Goal: Check status: Check status

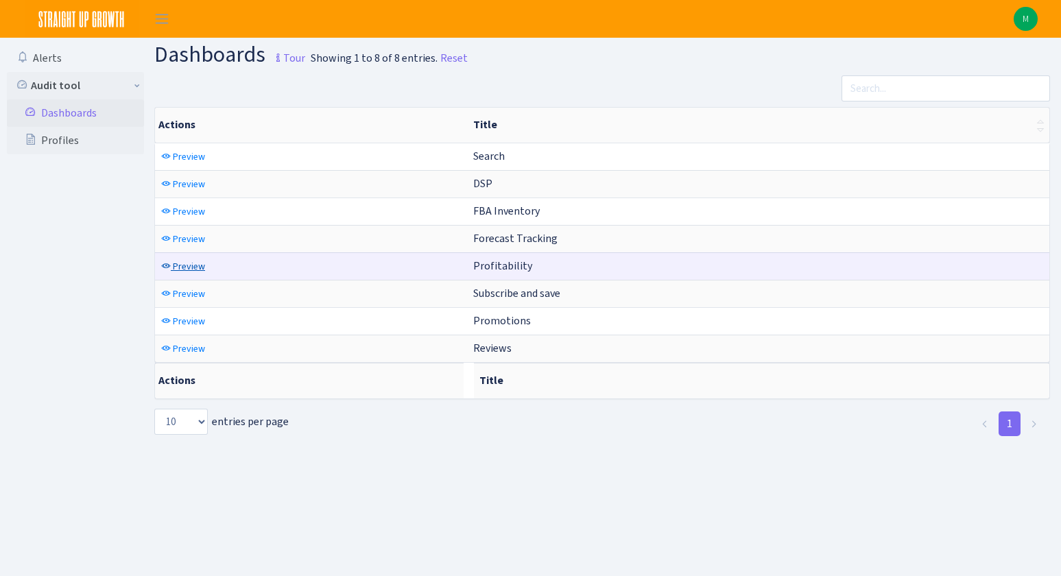
click at [193, 267] on span "Preview" at bounding box center [189, 266] width 32 height 13
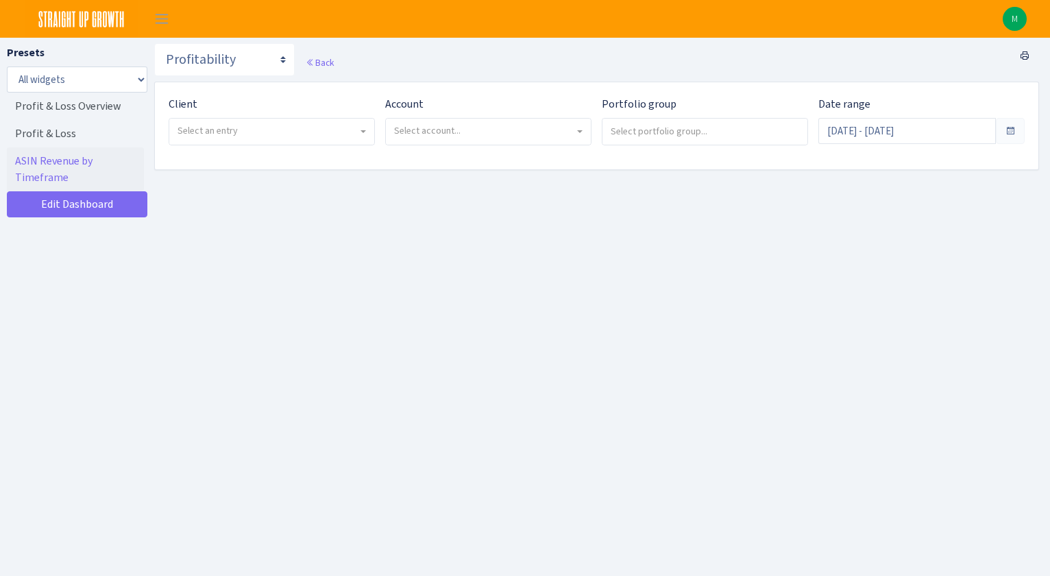
click at [254, 138] on span "Select an entry" at bounding box center [271, 132] width 205 height 26
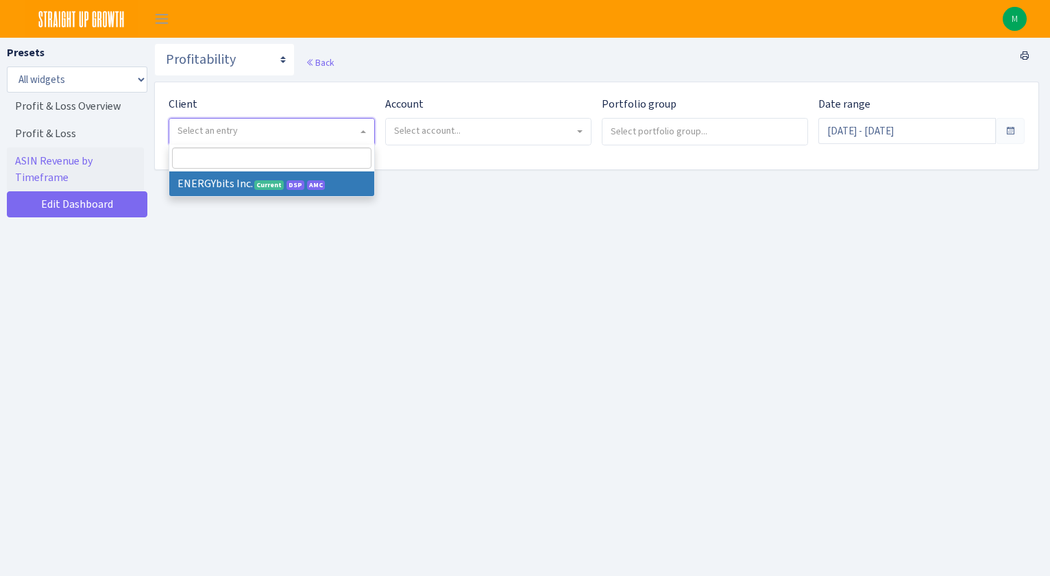
select select "298"
select select
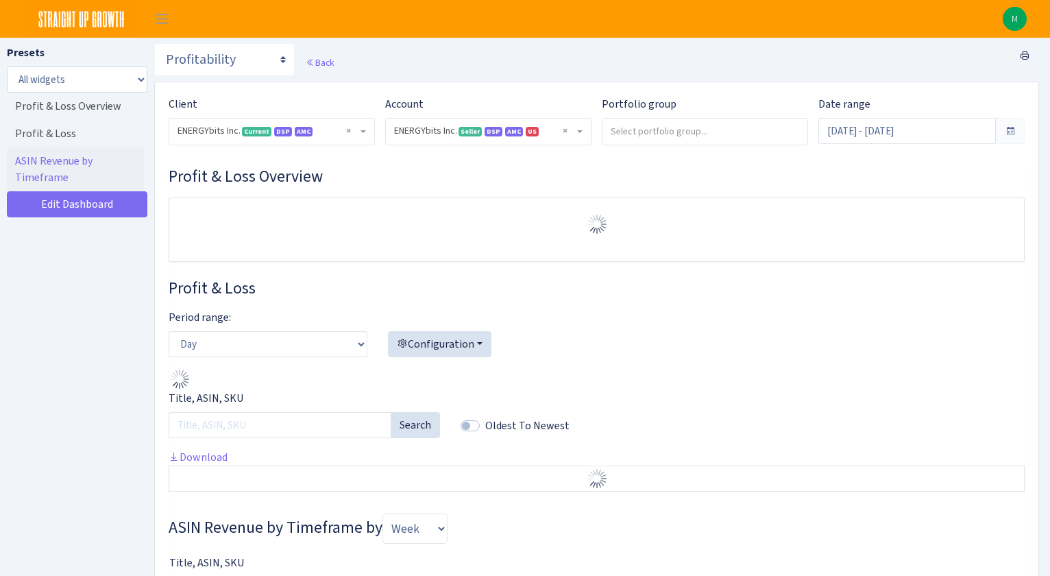
select select "416446232500569"
click at [869, 137] on input "Sep 9, 2025 - Oct 8, 2025" at bounding box center [908, 131] width 178 height 26
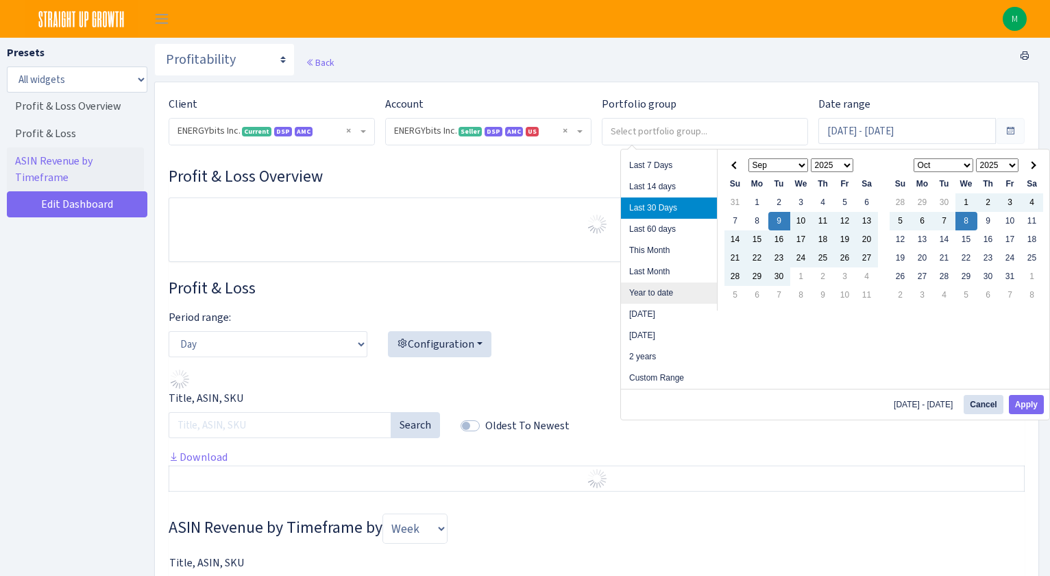
click at [668, 299] on li "Year to date" at bounding box center [669, 292] width 96 height 21
type input "Jan 1, 2025 - Oct 8, 2025"
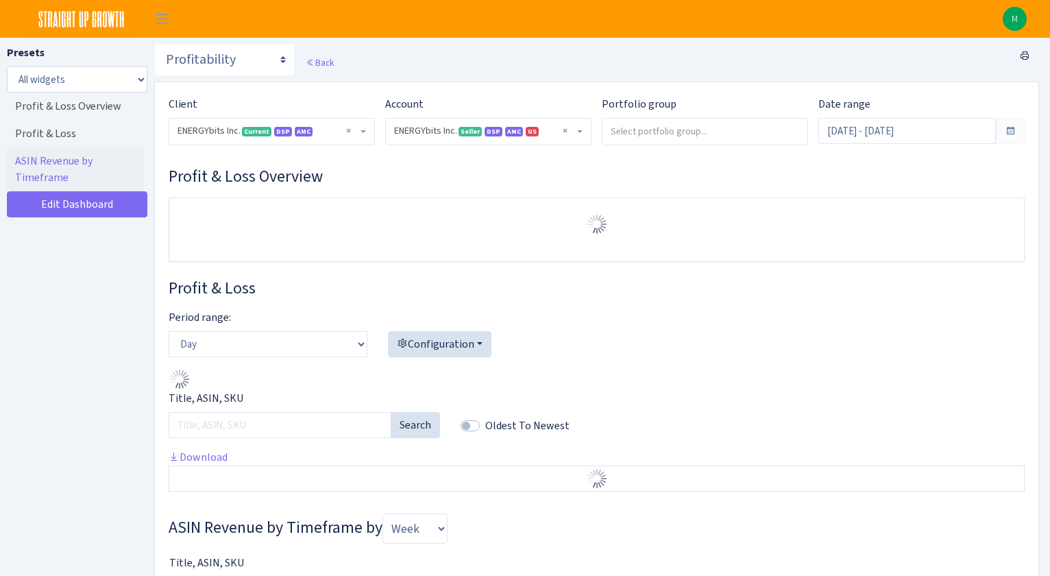
select select "416446232500569"
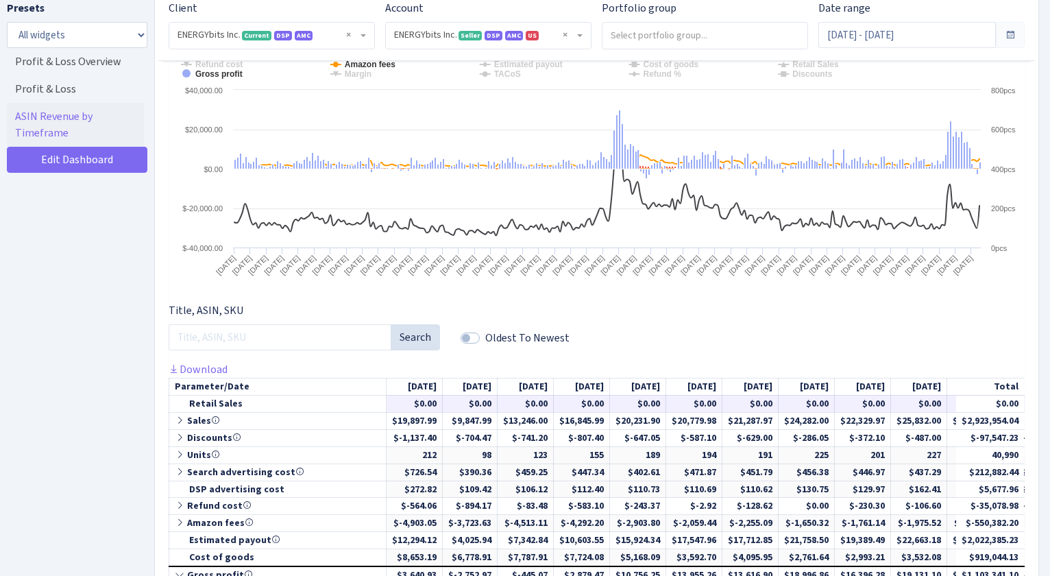
scroll to position [341, 0]
